Goal: Find specific page/section: Find specific page/section

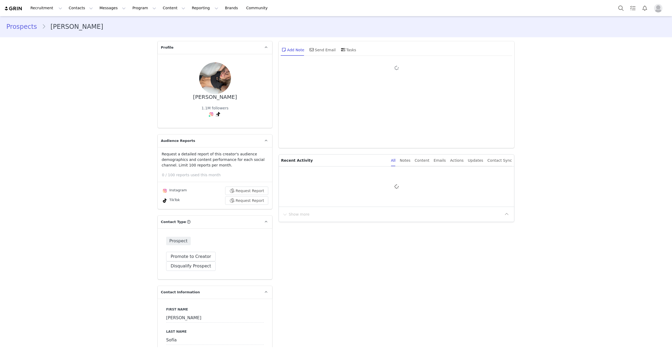
type input "+1 ([GEOGRAPHIC_DATA])"
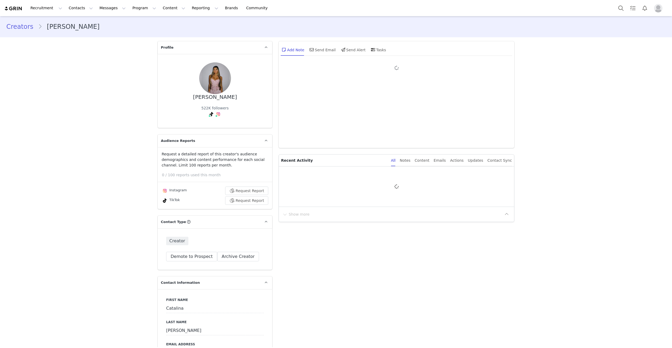
type input "+1 ([GEOGRAPHIC_DATA])"
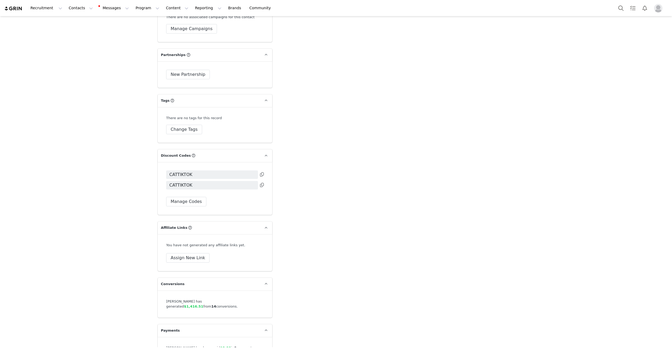
scroll to position [1258, 0]
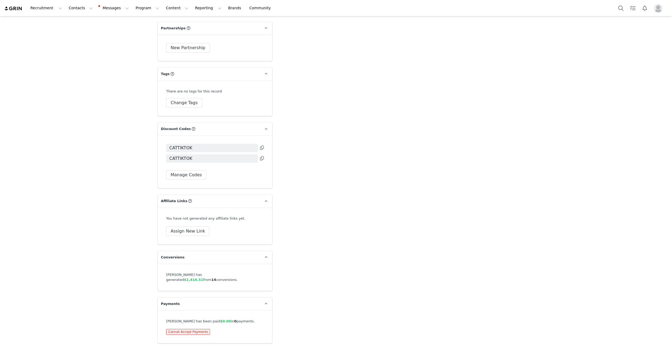
drag, startPoint x: 473, startPoint y: 217, endPoint x: 524, endPoint y: 224, distance: 52.1
